Goal: Information Seeking & Learning: Find specific fact

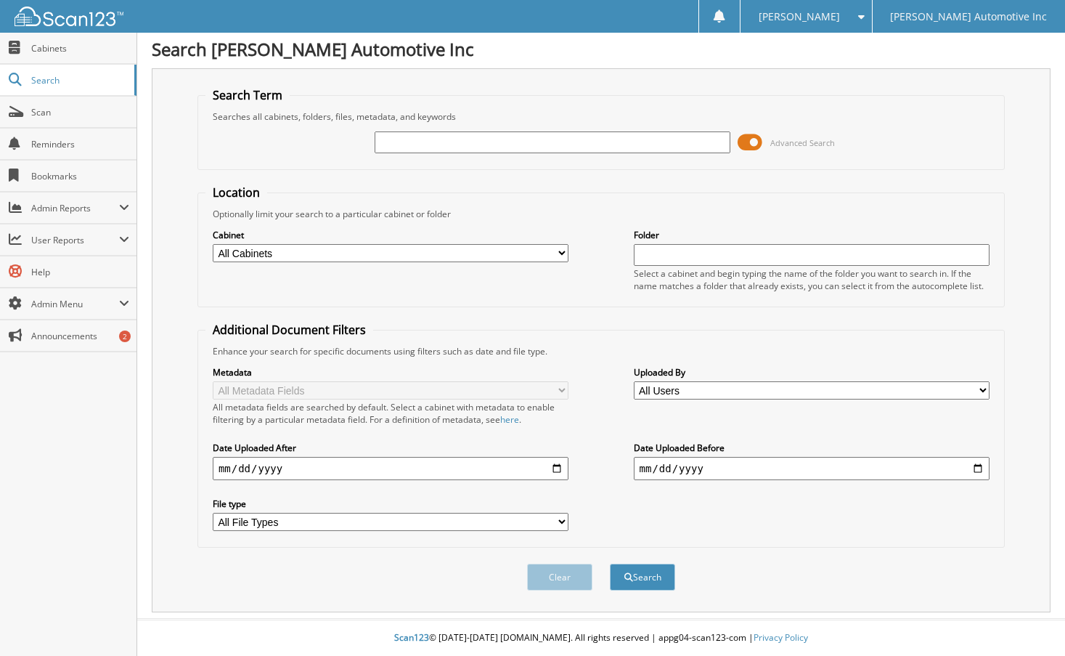
scroll to position [4, 0]
click at [448, 147] on input "text" at bounding box center [553, 142] width 357 height 22
type input "1"
type input "97878"
click at [610, 563] on button "Search" at bounding box center [642, 576] width 65 height 27
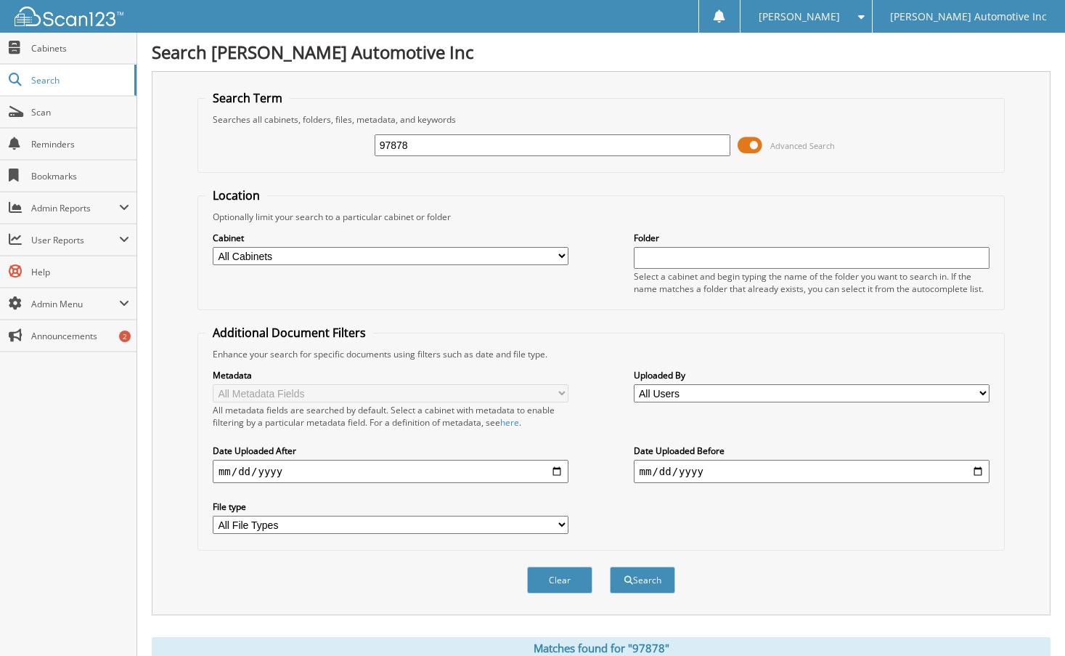
drag, startPoint x: 409, startPoint y: 141, endPoint x: 355, endPoint y: 142, distance: 53.8
click at [355, 142] on div "97878 Advanced Search" at bounding box center [600, 145] width 791 height 39
paste input "575"
type input "97575"
click at [638, 575] on button "Search" at bounding box center [642, 579] width 65 height 27
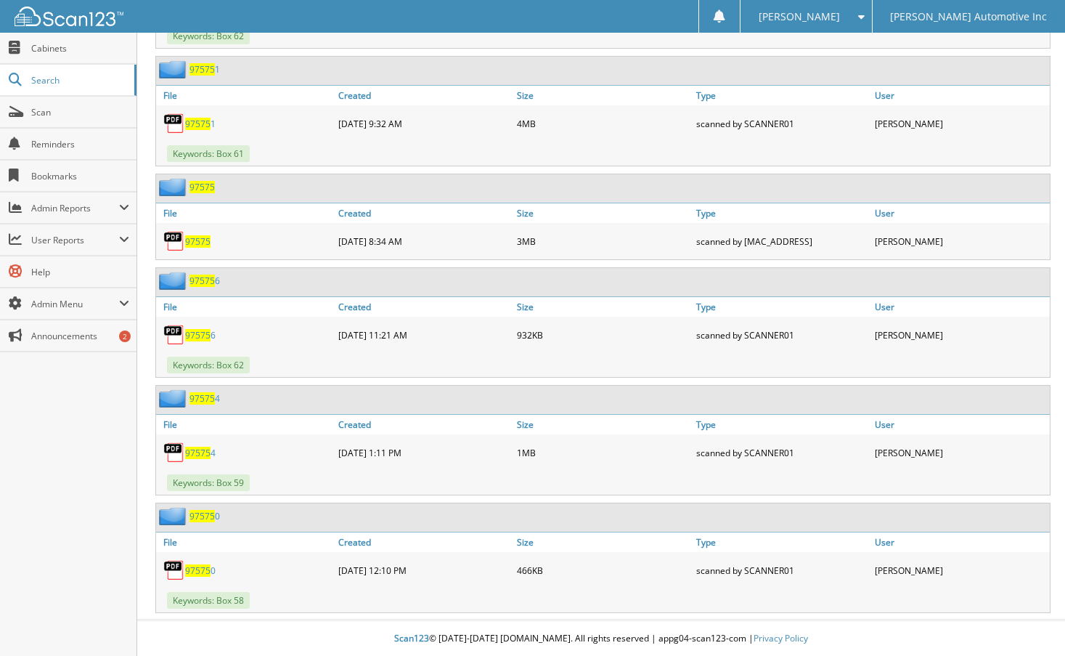
scroll to position [1567, 0]
click at [199, 243] on span "97575" at bounding box center [197, 241] width 25 height 12
